Goal: Transaction & Acquisition: Purchase product/service

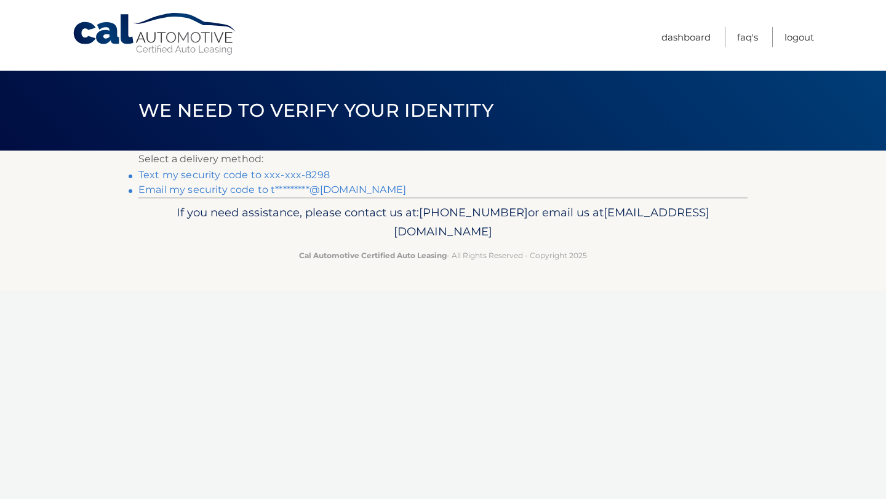
click at [268, 174] on link "Text my security code to xxx-xxx-8298" at bounding box center [233, 175] width 191 height 12
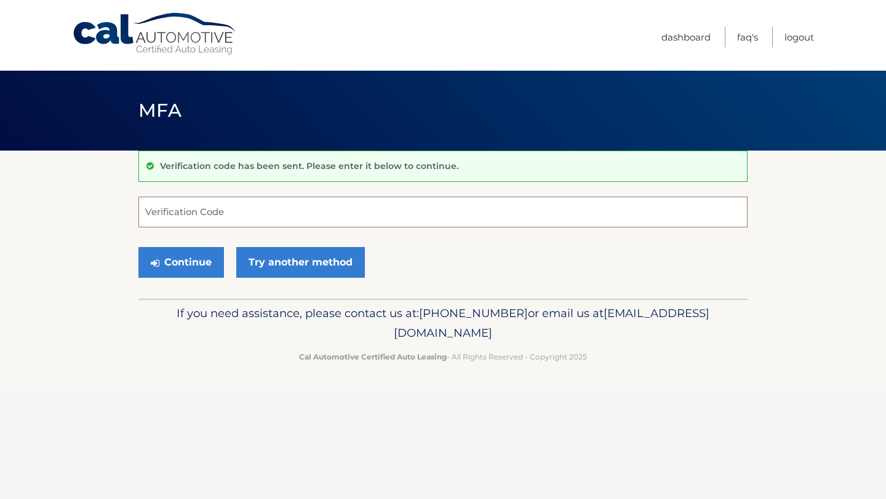
click at [210, 207] on input "Verification Code" at bounding box center [442, 212] width 609 height 31
type input "118782"
click at [202, 271] on button "Continue" at bounding box center [181, 262] width 86 height 31
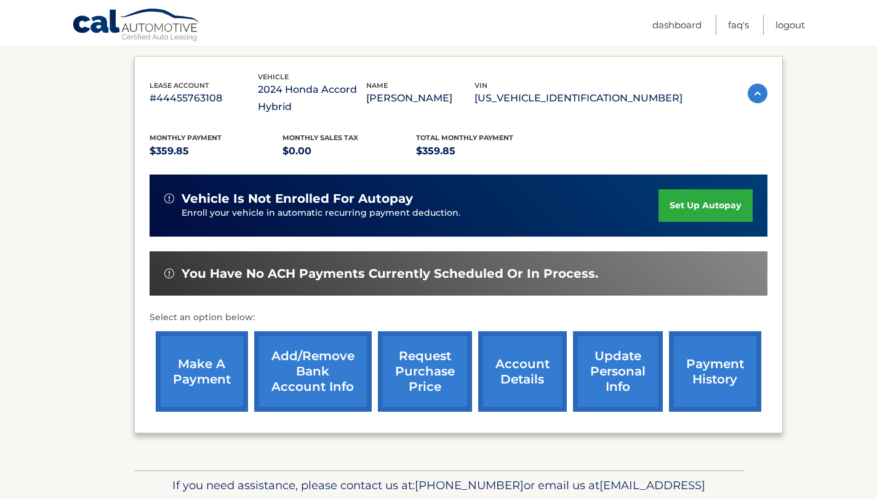
scroll to position [202, 0]
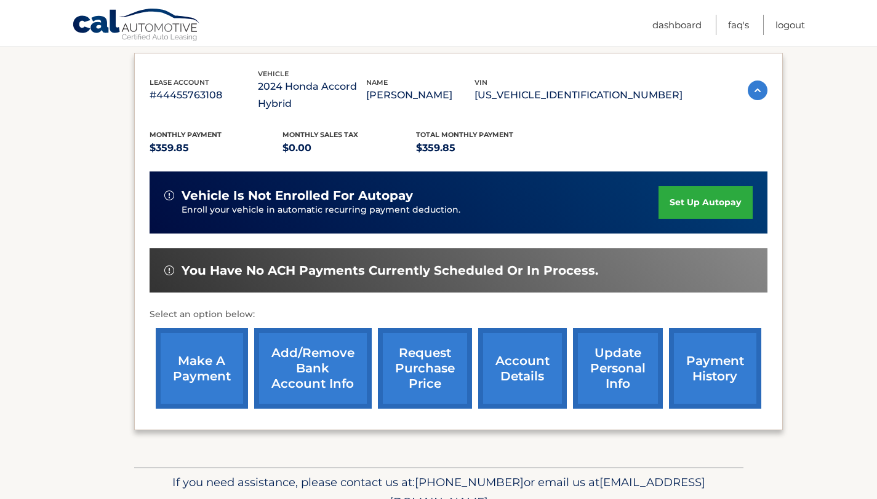
click at [218, 384] on link "make a payment" at bounding box center [202, 368] width 92 height 81
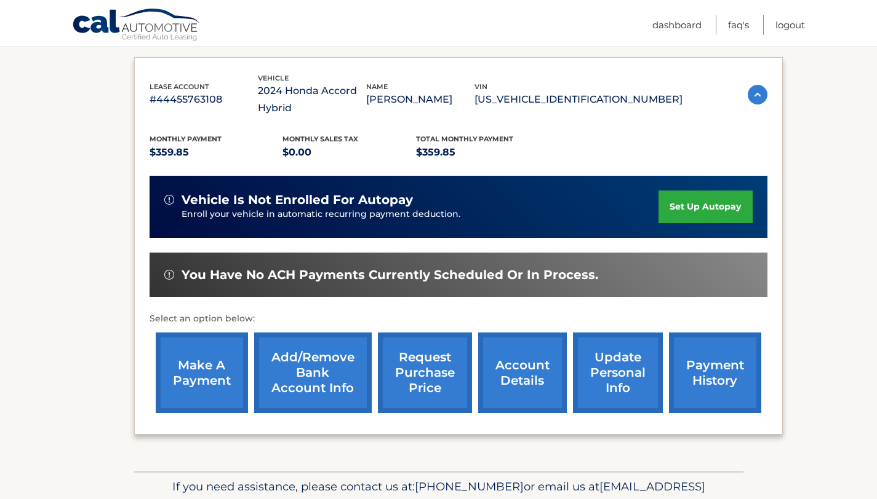
scroll to position [183, 0]
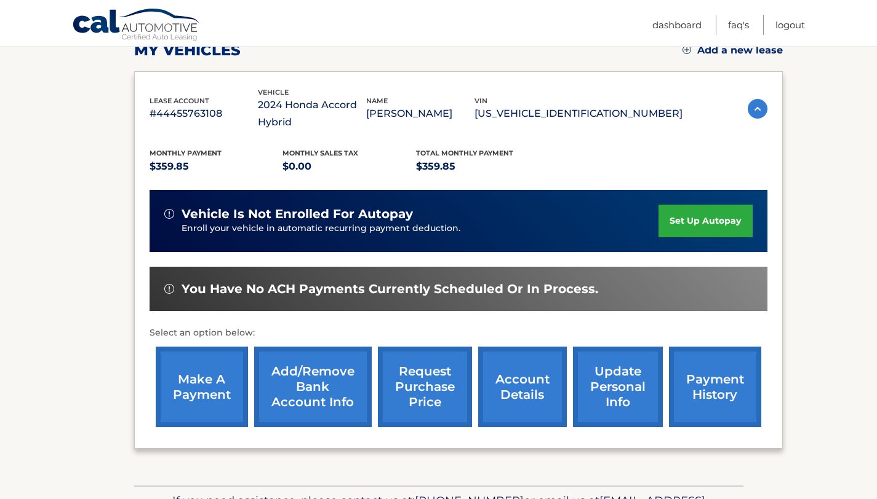
click at [545, 380] on link "account details" at bounding box center [522, 387] width 89 height 81
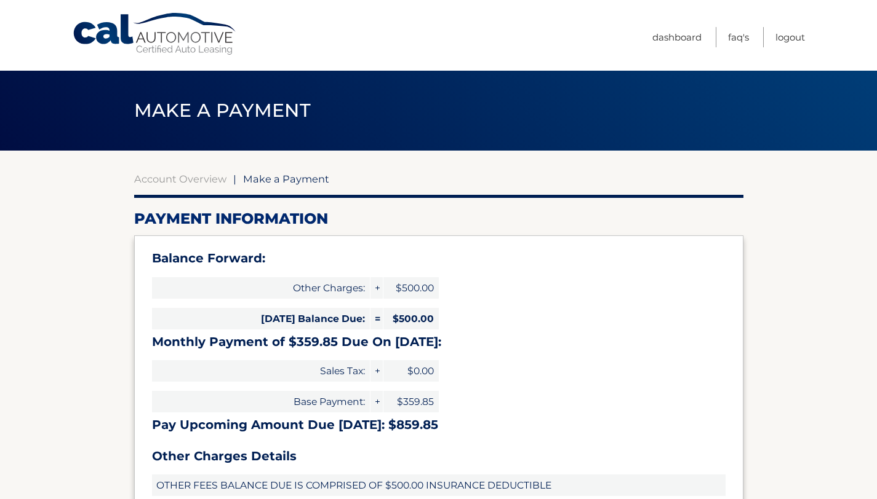
select select "ZTUyZTYyMmMtNTE5MC00NjAzLTgwNDYtODBhZjRiYmEwN2I3"
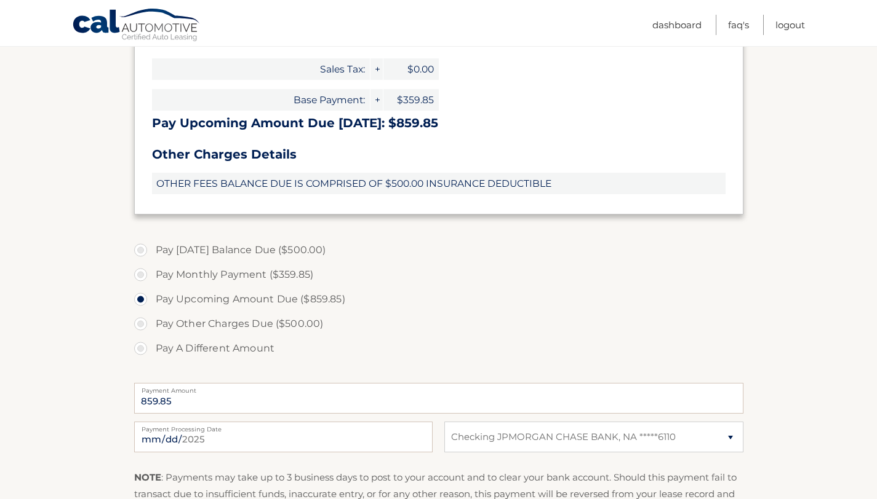
scroll to position [370, 0]
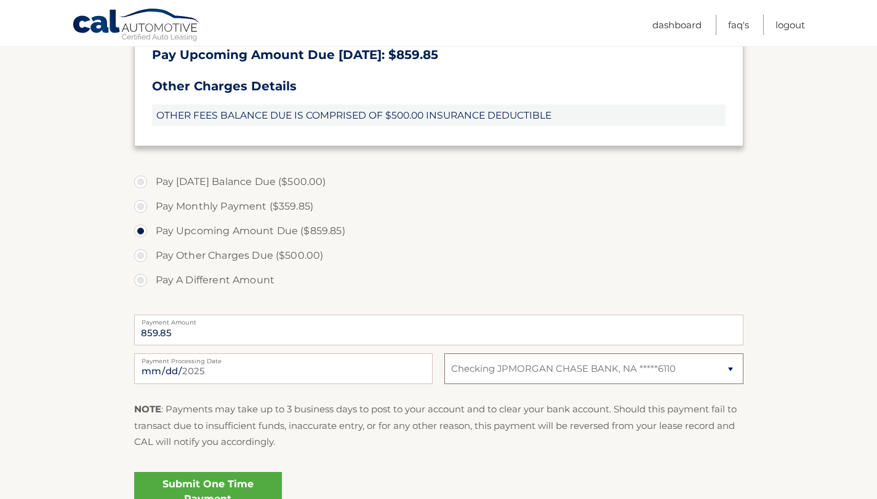
click at [556, 369] on select "Select Bank Account Checking JPMORGAN CHASE BANK, NA *****6110" at bounding box center [593, 369] width 298 height 31
click at [159, 255] on label "Pay Other Charges Due ($500.00)" at bounding box center [438, 256] width 609 height 25
click at [151, 255] on input "Pay Other Charges Due ($500.00)" at bounding box center [145, 254] width 12 height 20
radio input "true"
type input "500.00"
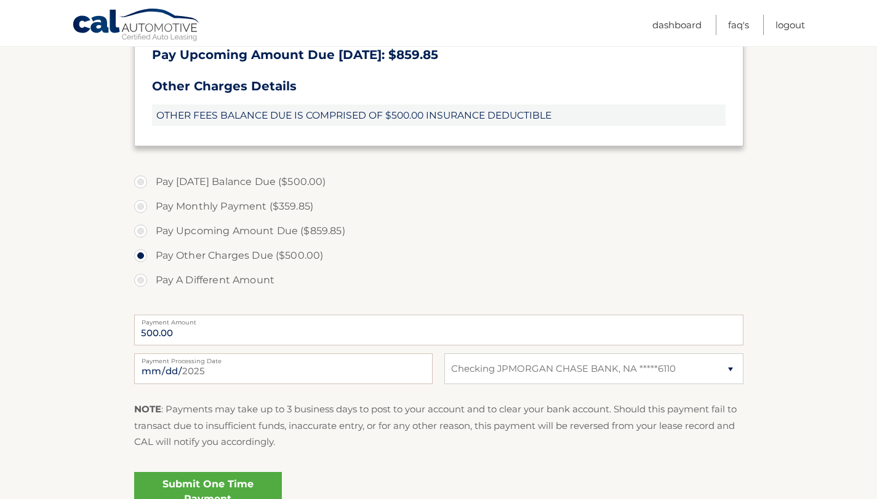
click at [145, 235] on label "Pay Upcoming Amount Due ($859.85)" at bounding box center [438, 231] width 609 height 25
click at [145, 235] on input "Pay Upcoming Amount Due ($859.85)" at bounding box center [145, 229] width 12 height 20
radio input "true"
type input "859.85"
click at [147, 208] on label "Pay Monthly Payment ($359.85)" at bounding box center [438, 206] width 609 height 25
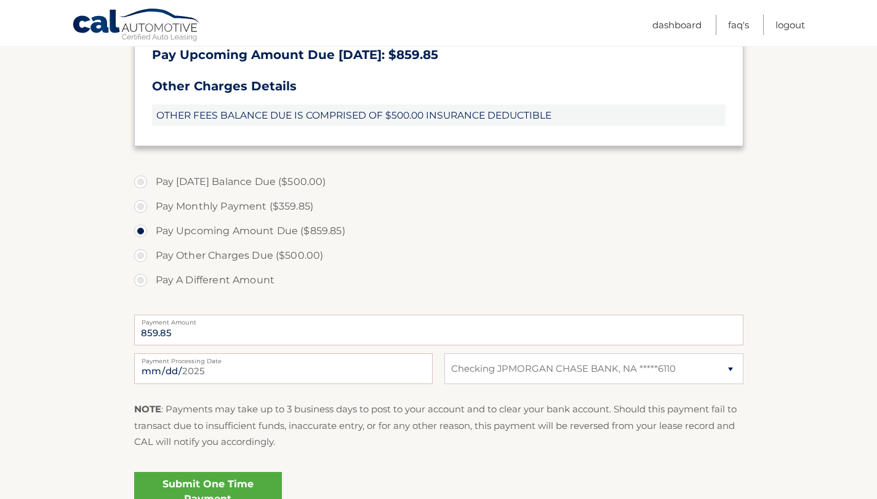
click at [147, 208] on input "Pay Monthly Payment ($359.85)" at bounding box center [145, 204] width 12 height 20
radio input "true"
type input "359.85"
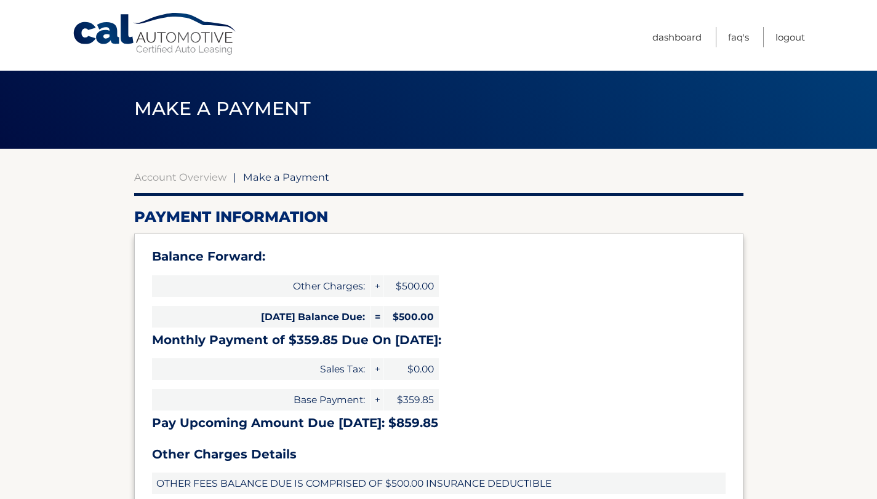
scroll to position [2, 0]
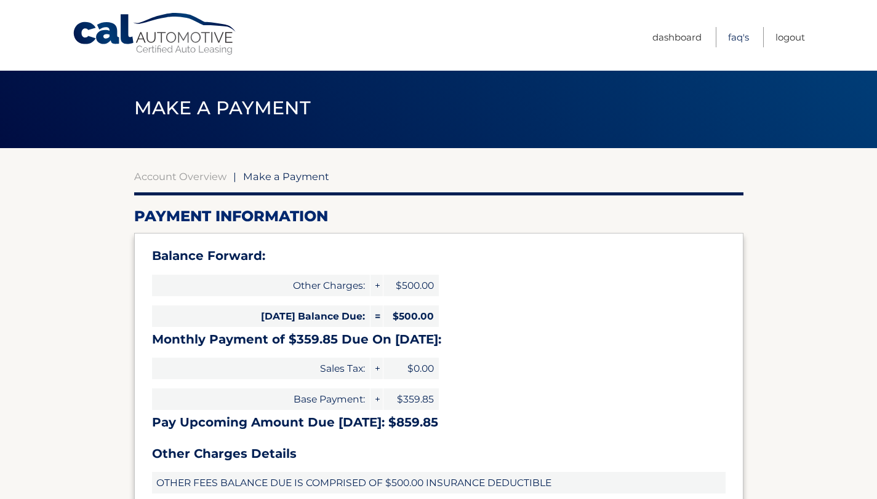
click at [741, 39] on link "FAQ's" at bounding box center [738, 37] width 21 height 20
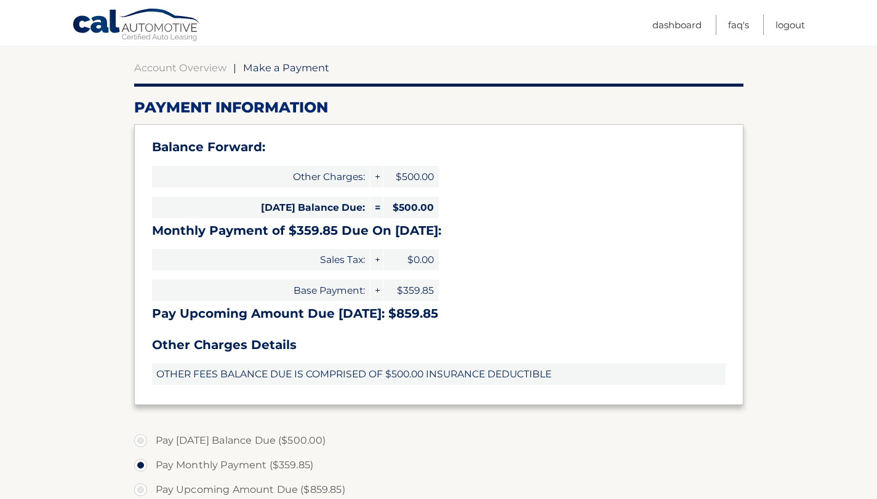
scroll to position [267, 0]
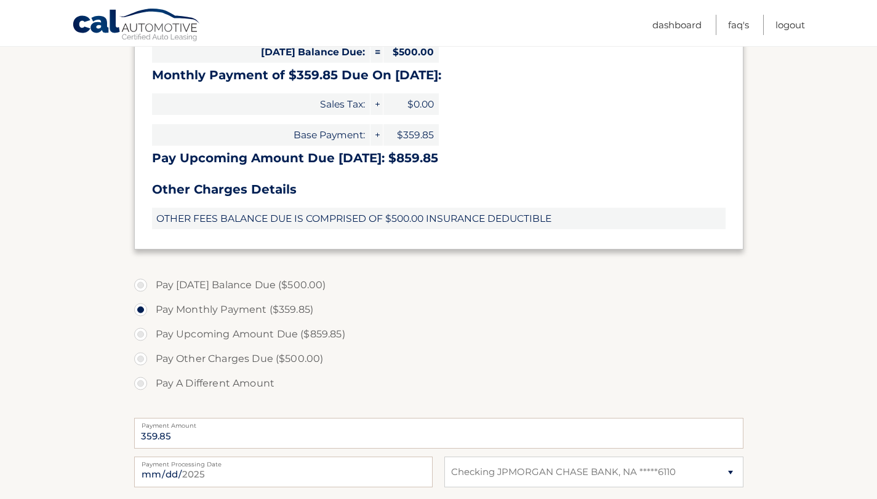
click at [145, 283] on label "Pay Today's Balance Due ($500.00)" at bounding box center [438, 285] width 609 height 25
click at [145, 283] on input "Pay Today's Balance Due ($500.00)" at bounding box center [145, 283] width 12 height 20
radio input "true"
type input "500.00"
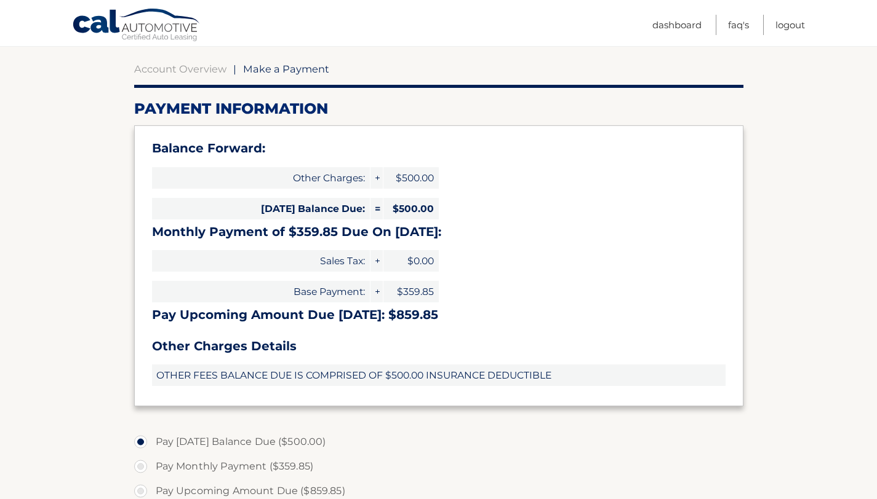
scroll to position [0, 0]
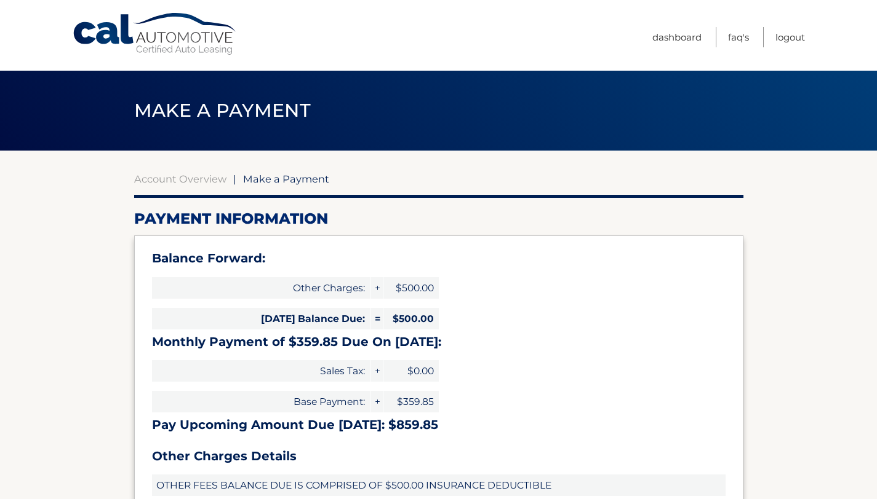
click at [219, 182] on link "Account Overview" at bounding box center [180, 179] width 92 height 12
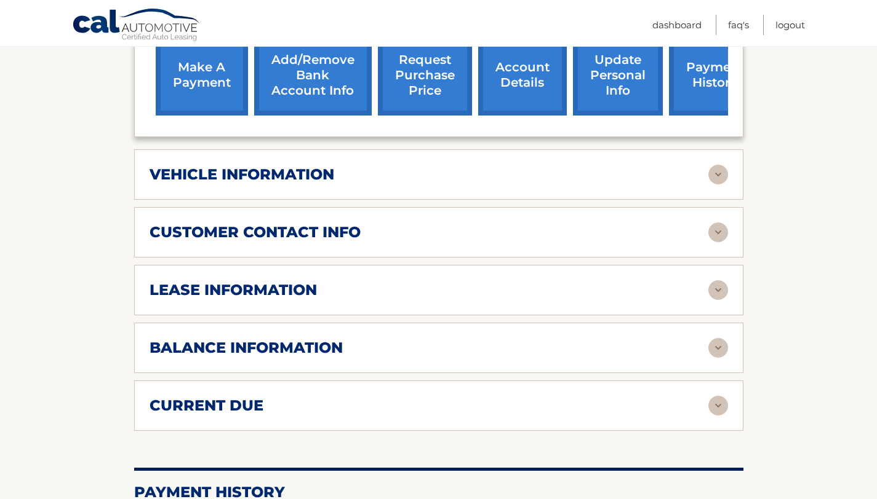
scroll to position [522, 0]
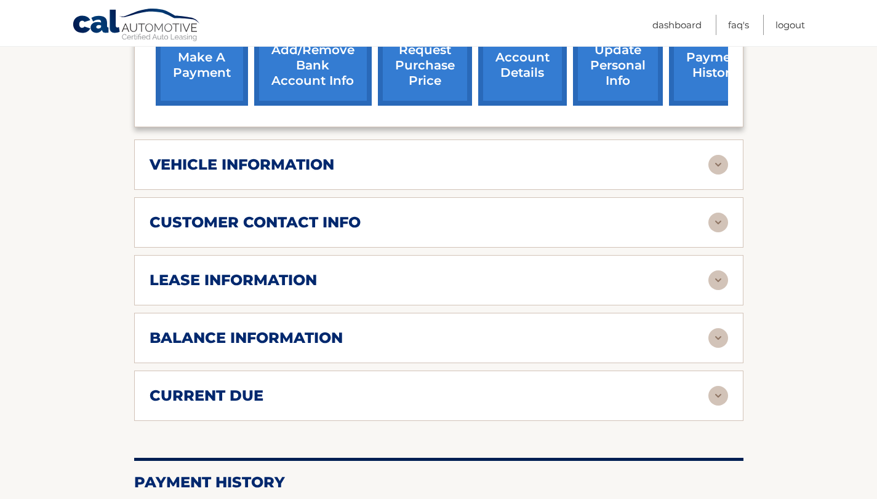
click at [405, 337] on div "balance information" at bounding box center [428, 338] width 559 height 18
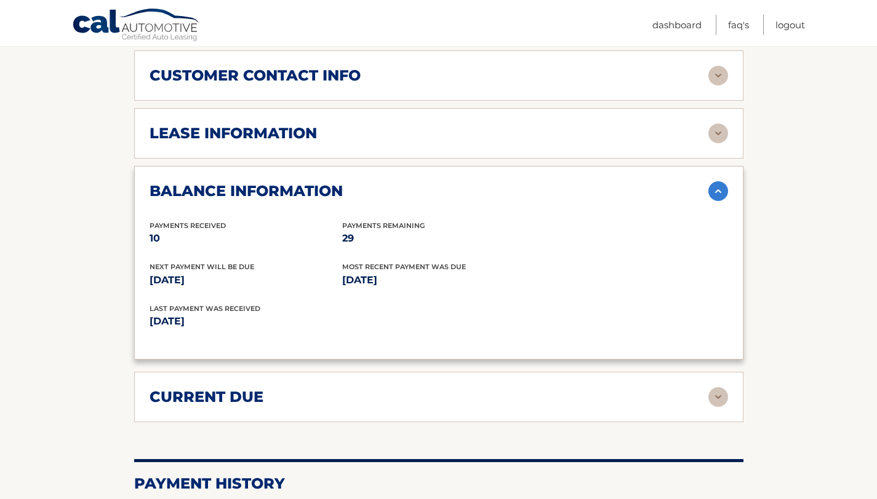
scroll to position [694, 0]
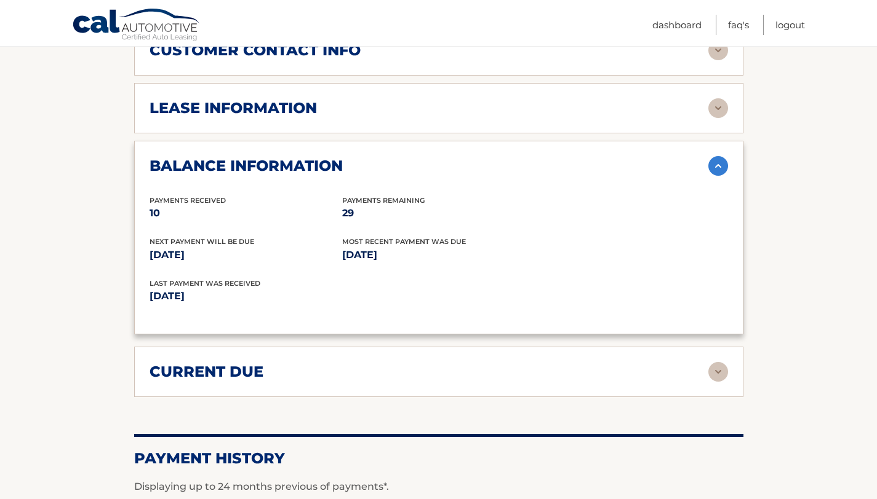
click at [416, 372] on div "current due" at bounding box center [428, 372] width 559 height 18
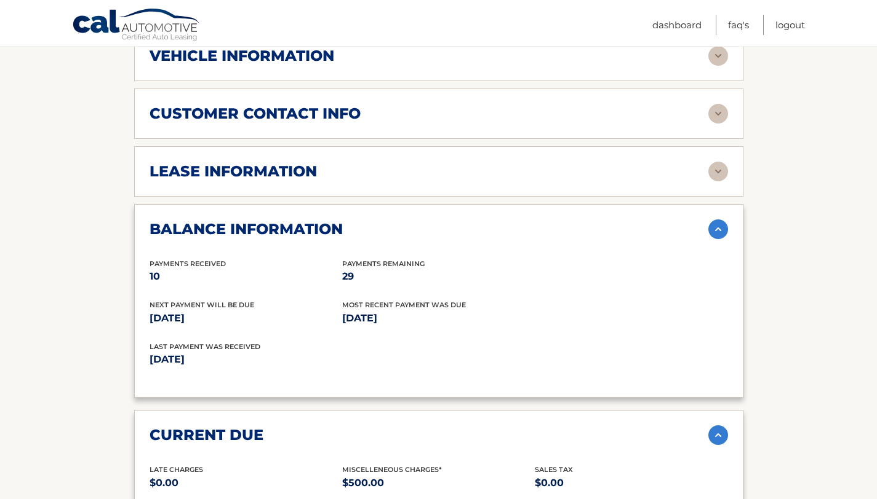
scroll to position [544, 0]
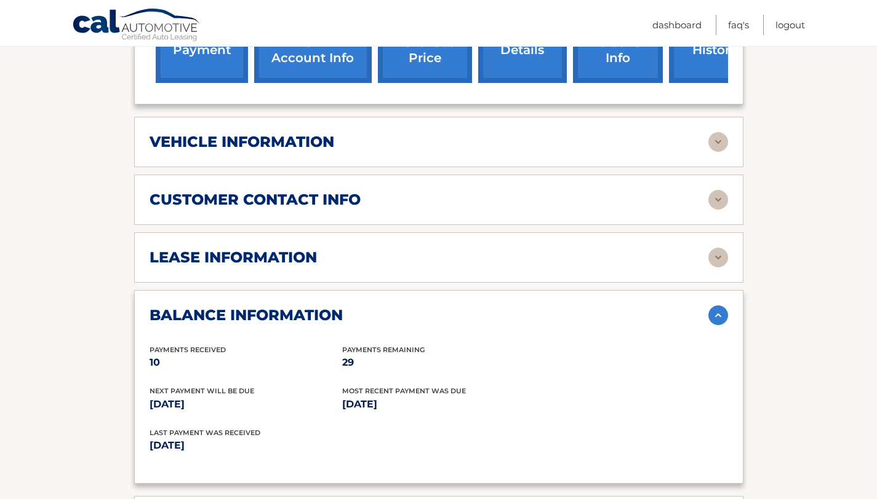
click at [376, 261] on div "lease information" at bounding box center [428, 258] width 559 height 18
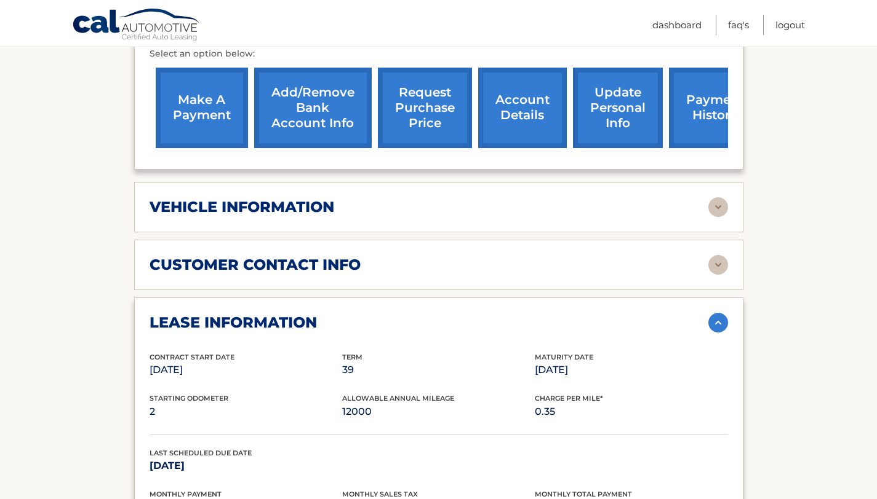
scroll to position [469, 0]
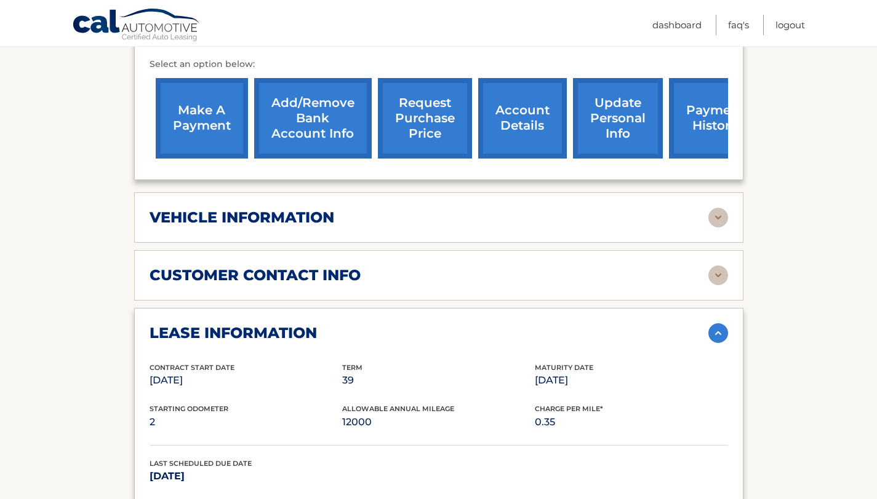
click at [392, 282] on div "customer contact info" at bounding box center [428, 275] width 559 height 18
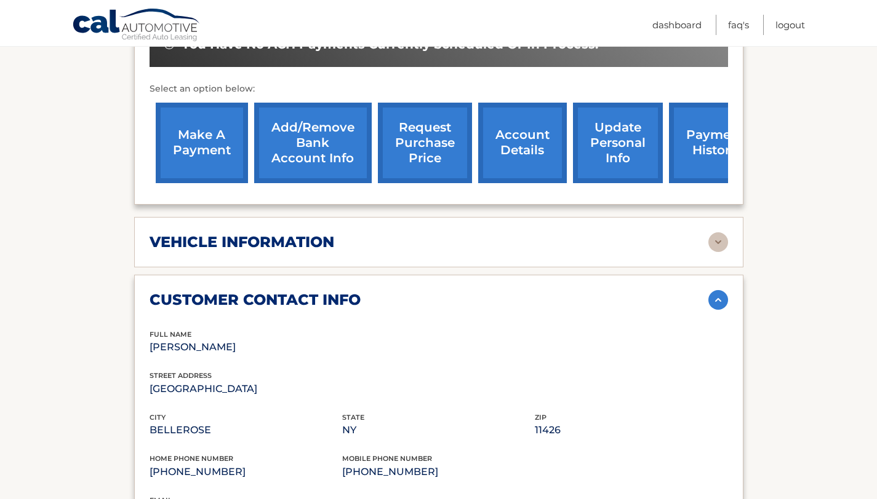
scroll to position [378, 0]
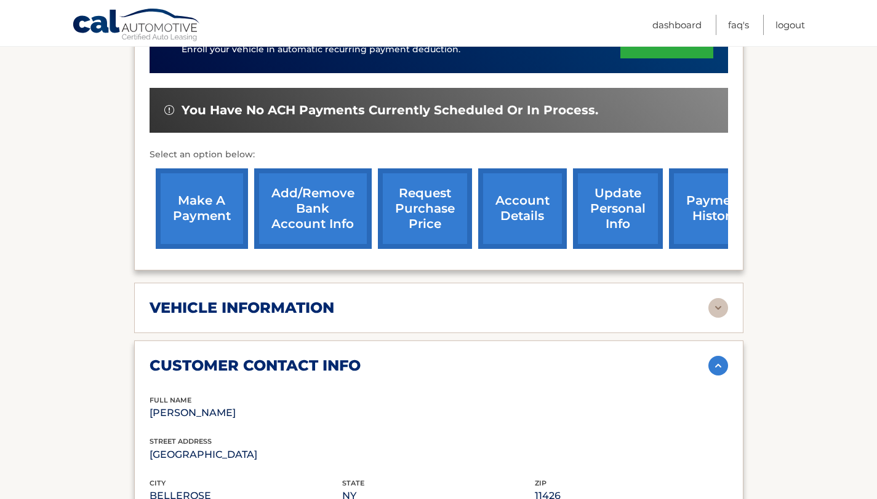
click at [380, 311] on div "vehicle information" at bounding box center [428, 308] width 559 height 18
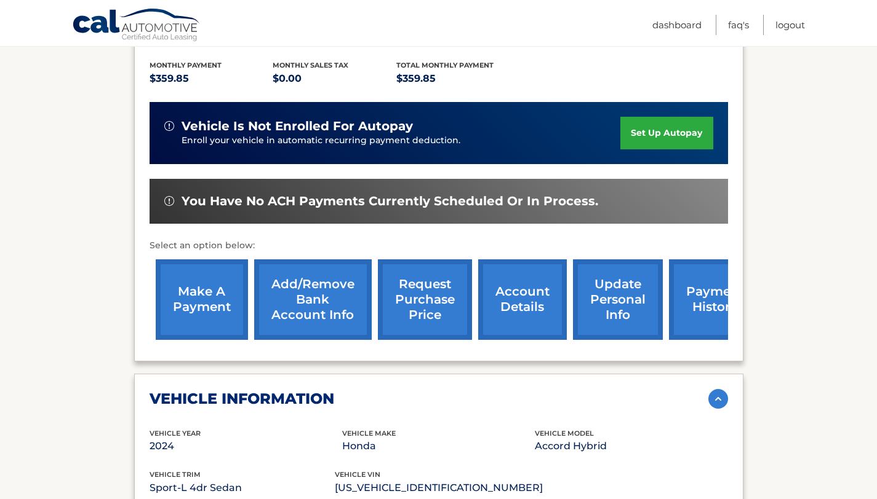
scroll to position [357, 0]
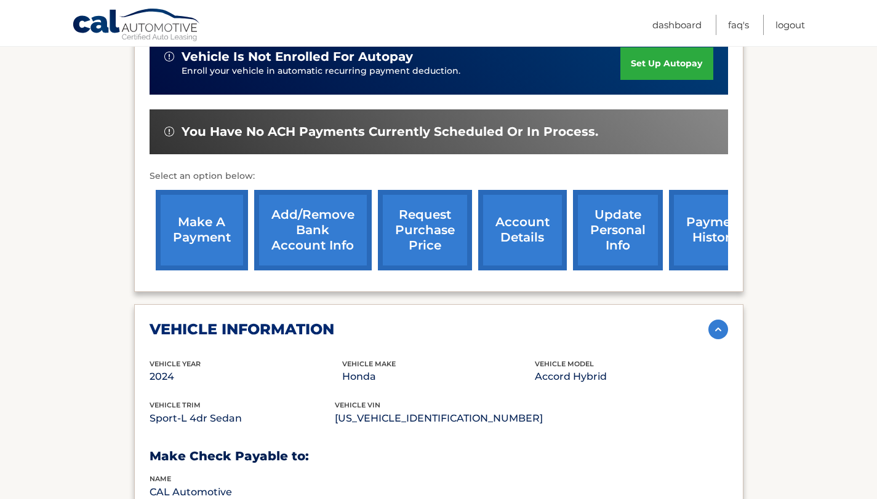
click at [690, 232] on link "payment history" at bounding box center [715, 230] width 92 height 81
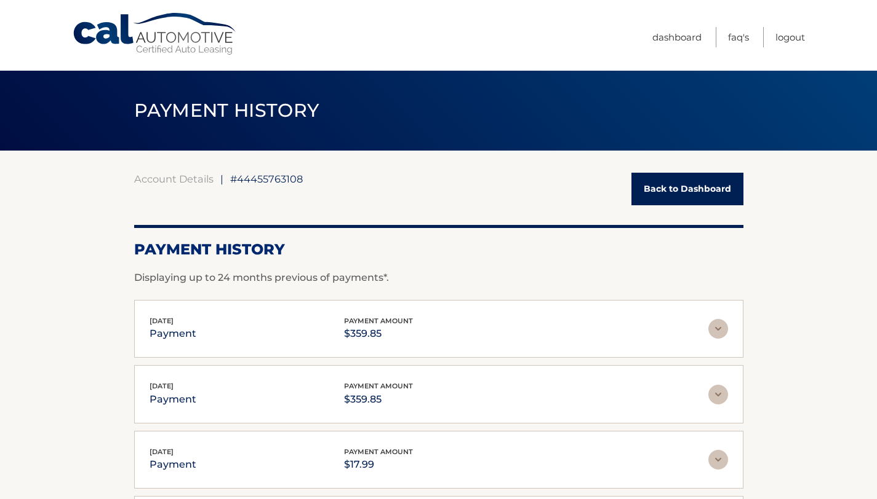
click at [159, 41] on link "Cal Automotive" at bounding box center [155, 34] width 166 height 44
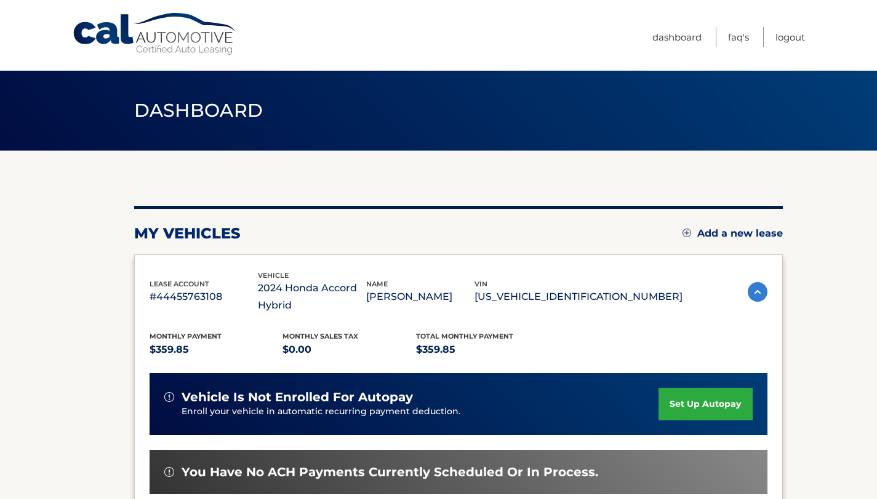
click at [699, 32] on ul "Dashboard FAQ's Logout" at bounding box center [728, 35] width 153 height 71
click at [695, 38] on link "Dashboard" at bounding box center [676, 37] width 49 height 20
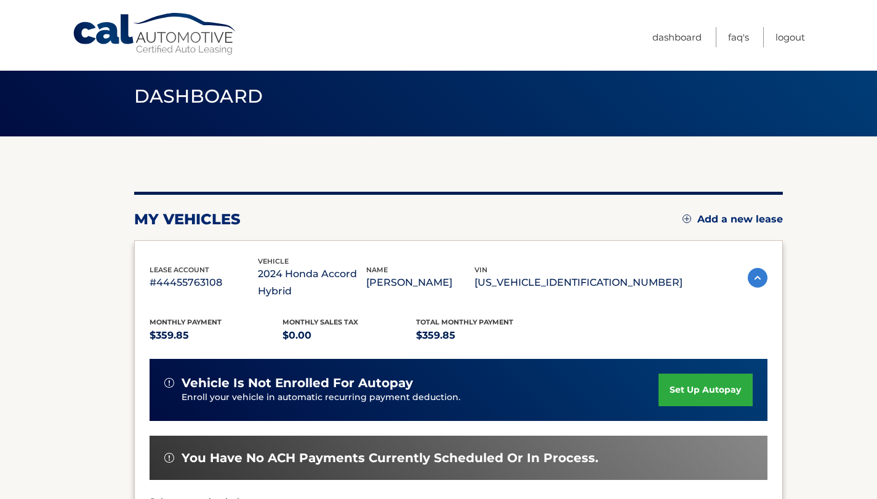
scroll to position [14, 0]
click at [733, 42] on link "FAQ's" at bounding box center [738, 37] width 21 height 20
